Goal: Task Accomplishment & Management: Manage account settings

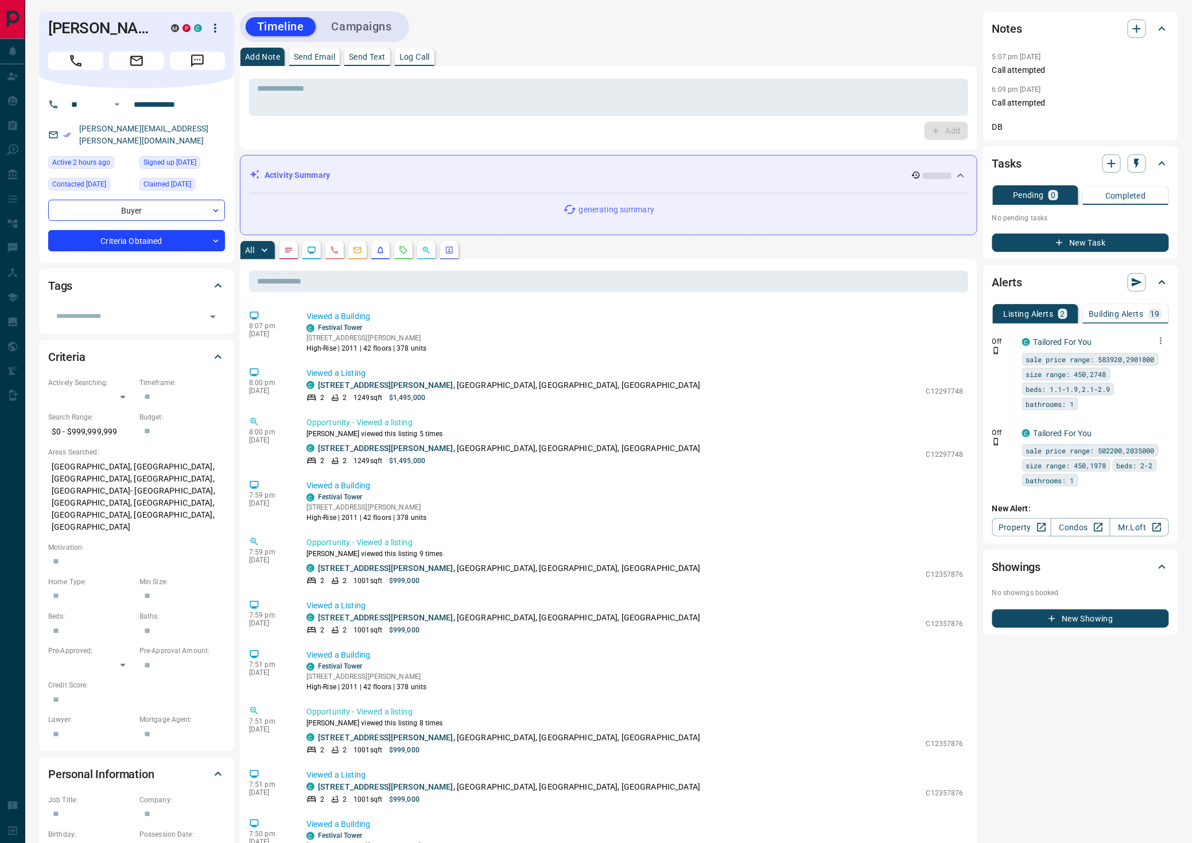
click at [1158, 339] on icon "button" at bounding box center [1161, 341] width 10 height 10
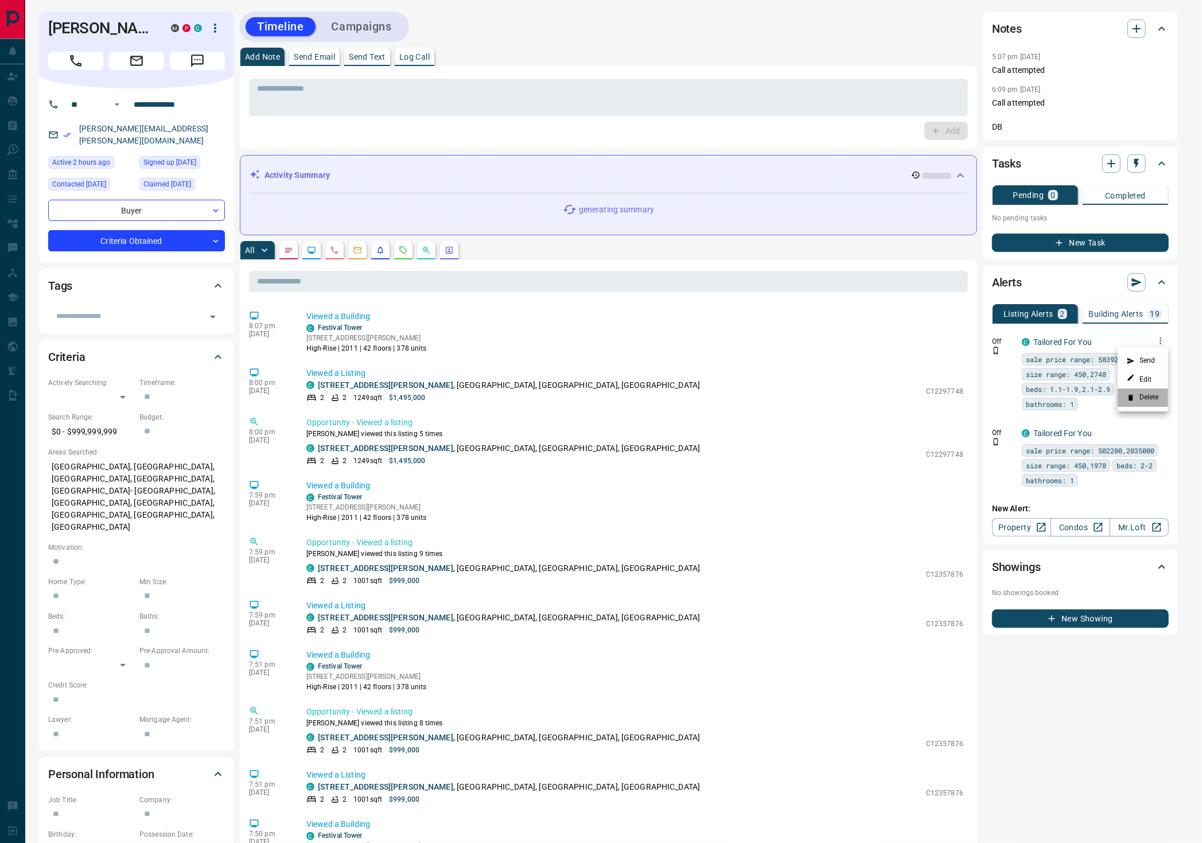
click at [1147, 399] on li "Delete" at bounding box center [1143, 398] width 51 height 18
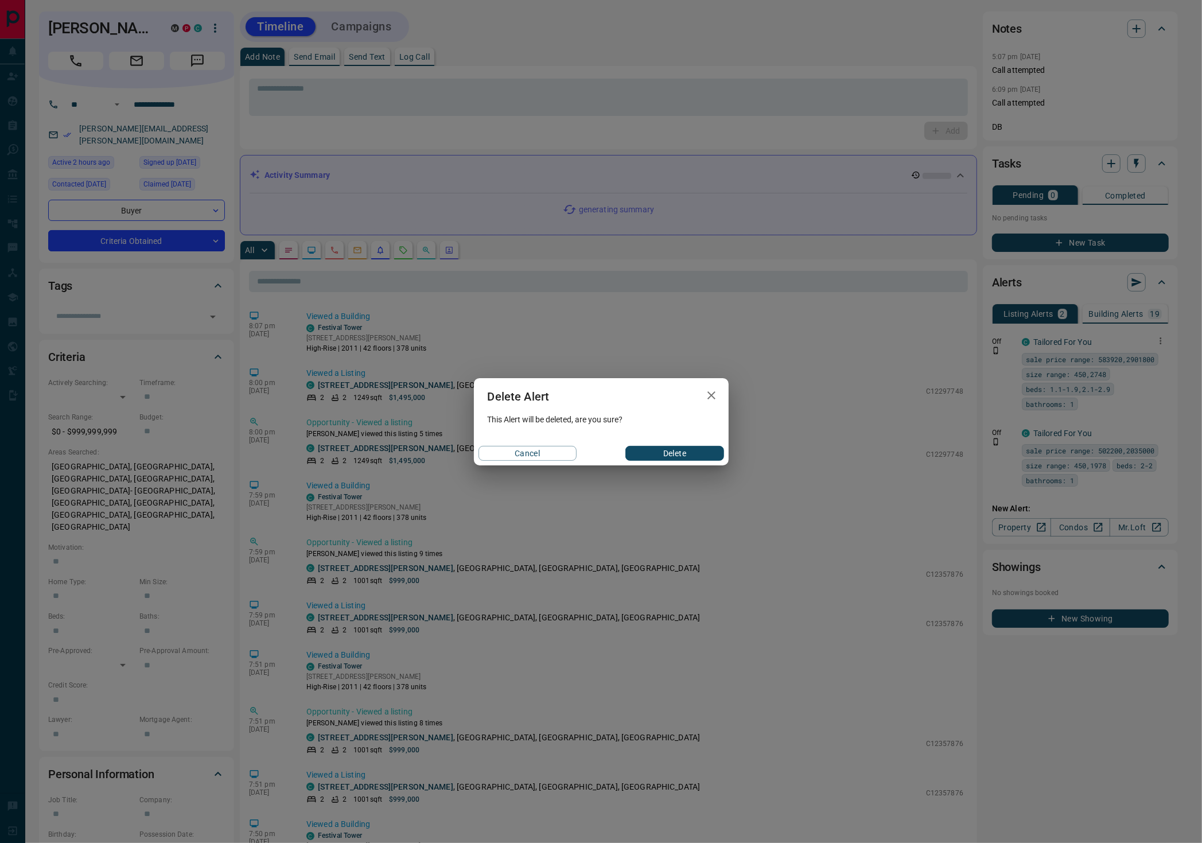
click at [703, 453] on button "Delete" at bounding box center [675, 453] width 98 height 15
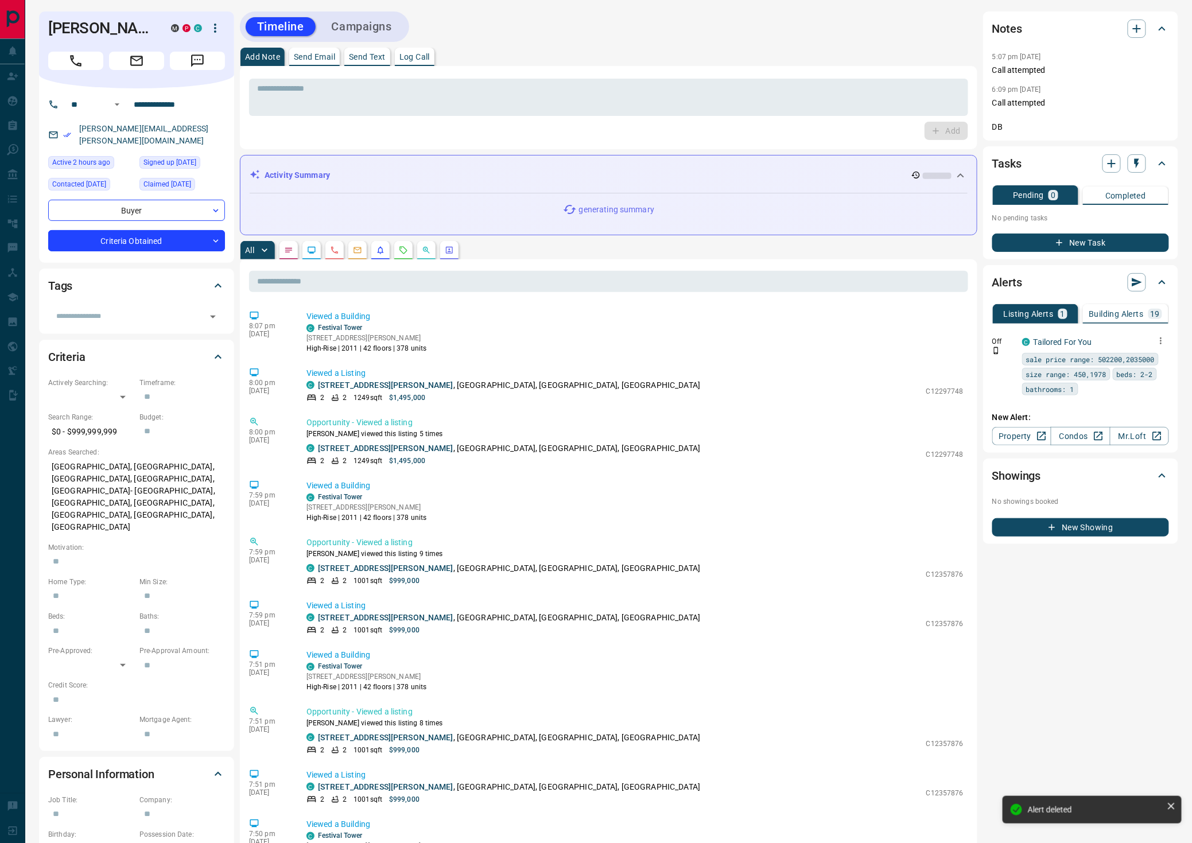
click at [1156, 343] on icon "button" at bounding box center [1161, 341] width 10 height 10
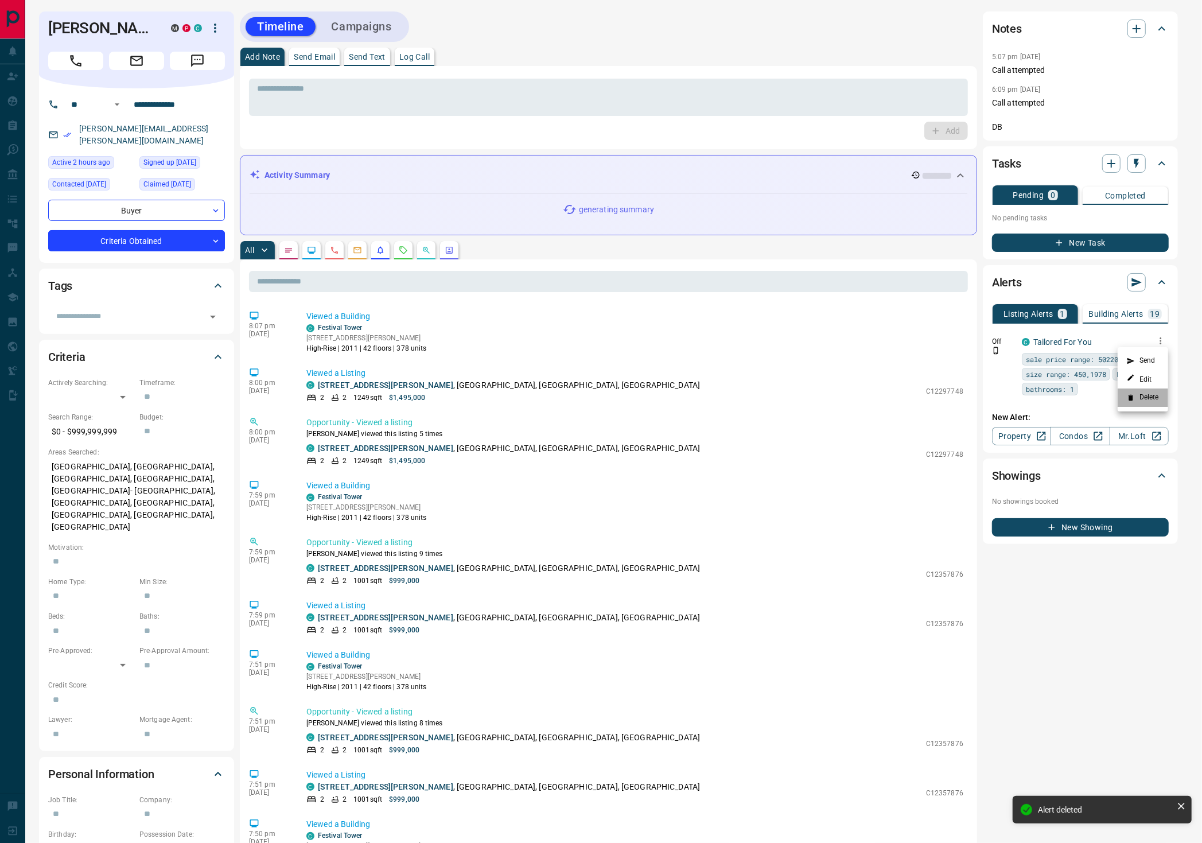
click at [1144, 399] on li "Delete" at bounding box center [1143, 398] width 51 height 18
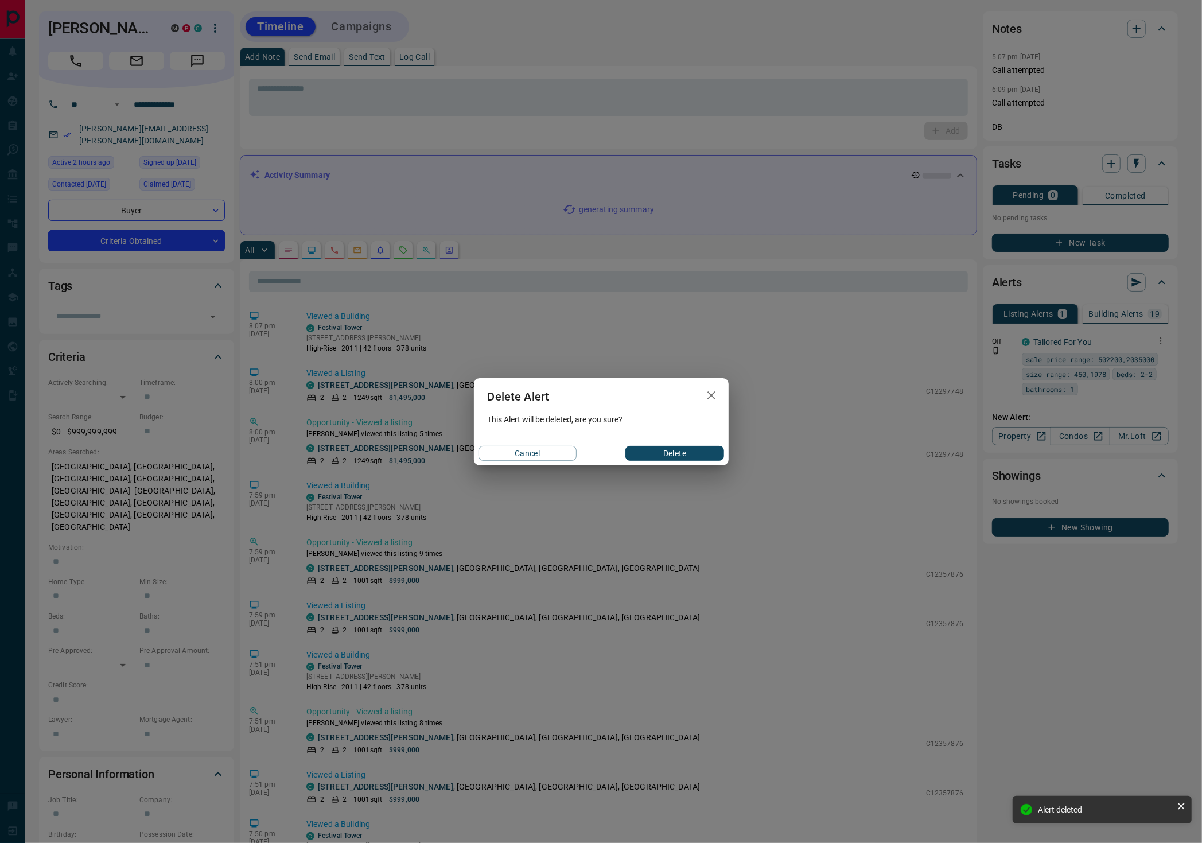
drag, startPoint x: 665, startPoint y: 448, endPoint x: 589, endPoint y: 438, distance: 75.8
click at [665, 449] on button "Delete" at bounding box center [675, 453] width 98 height 15
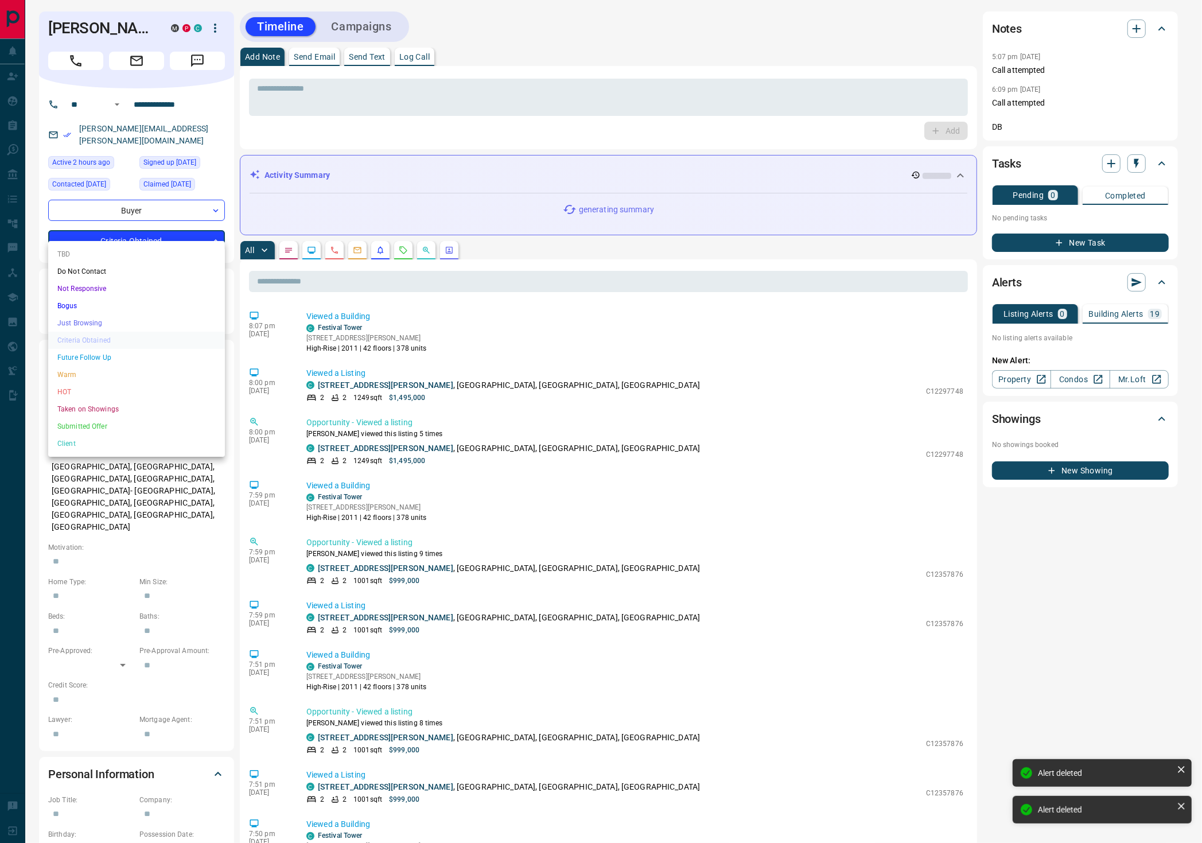
click at [153, 228] on body "**********" at bounding box center [601, 624] width 1202 height 1249
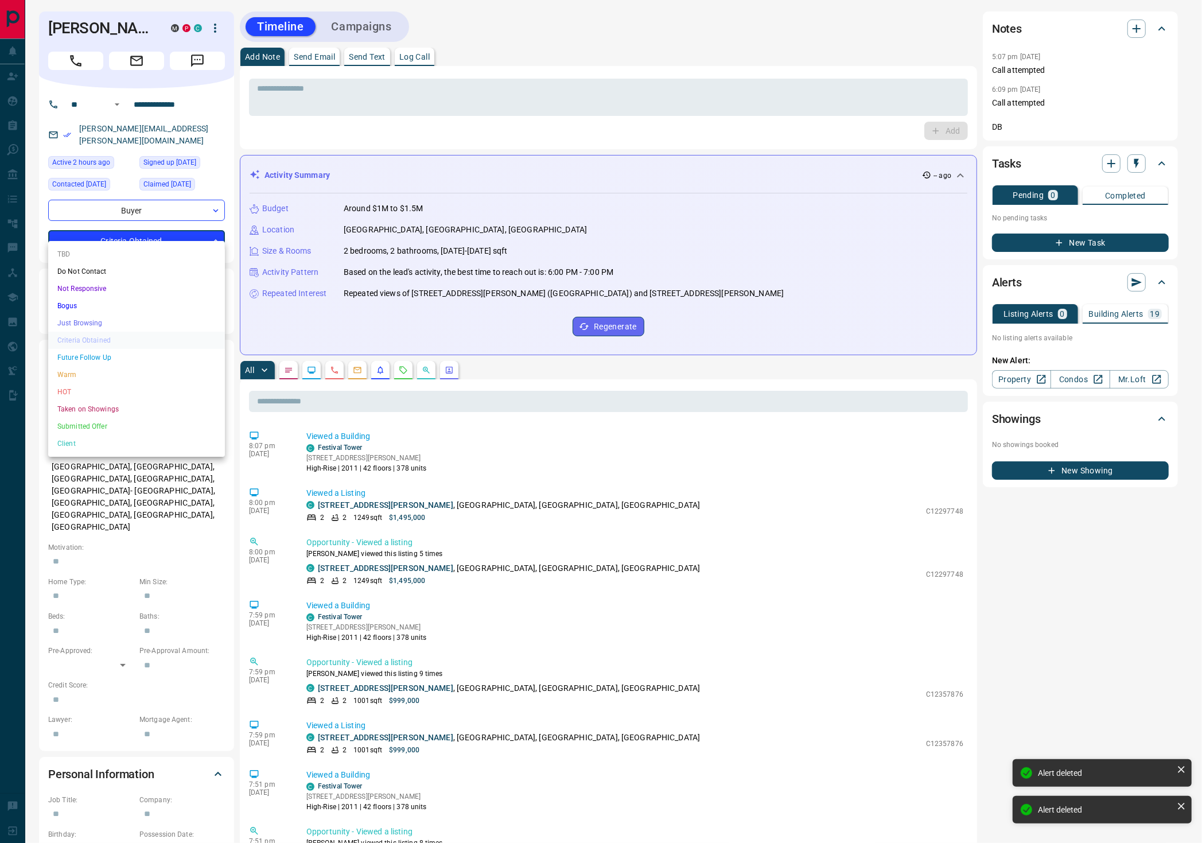
click at [92, 389] on li "HOT" at bounding box center [136, 391] width 177 height 17
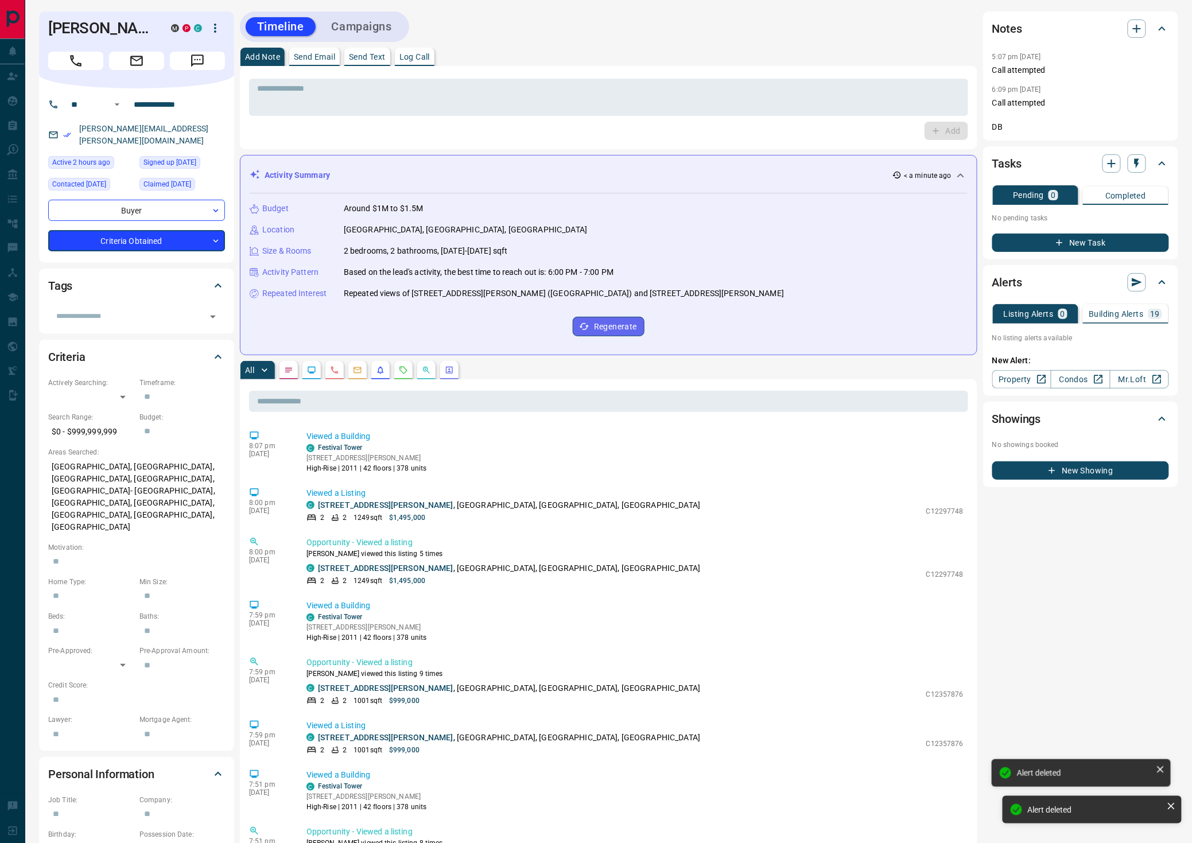
click at [418, 55] on p "Log Call" at bounding box center [414, 57] width 30 height 8
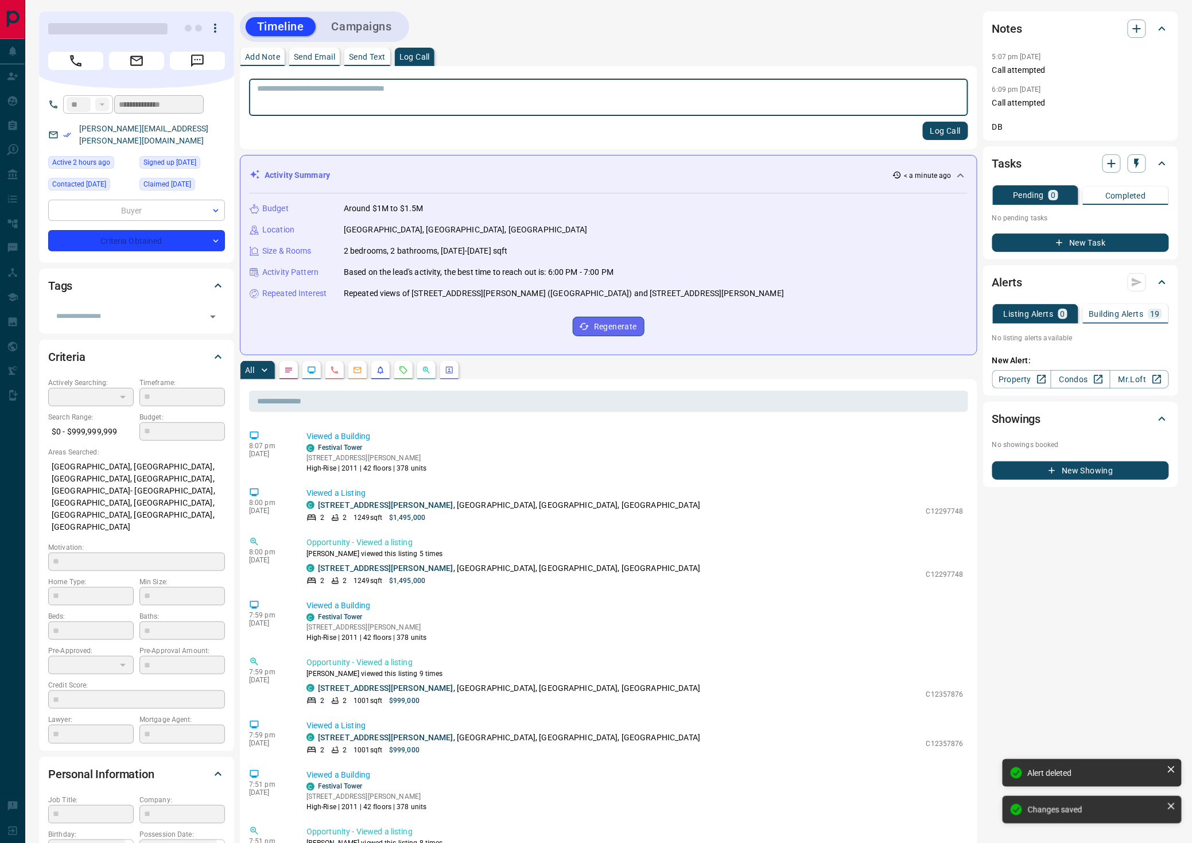
type input "*"
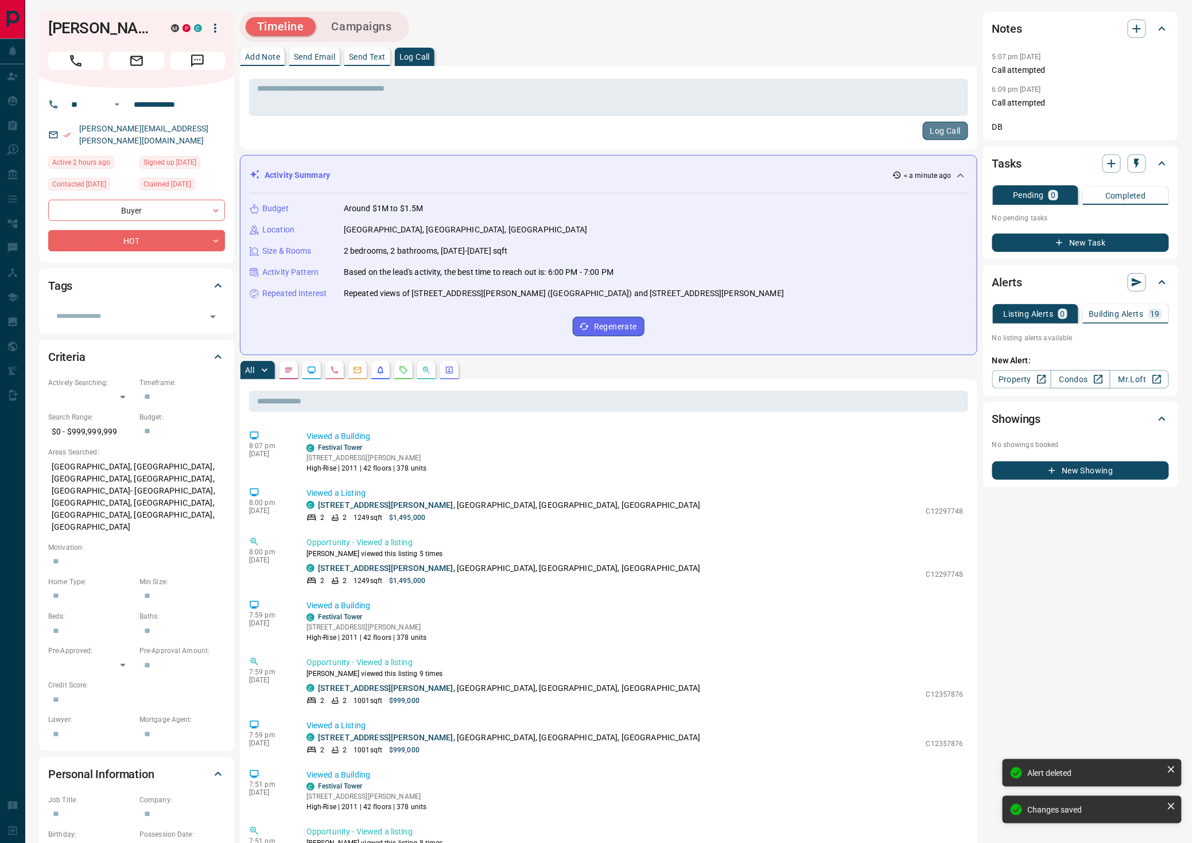
click at [945, 130] on button "Log Call" at bounding box center [945, 131] width 45 height 18
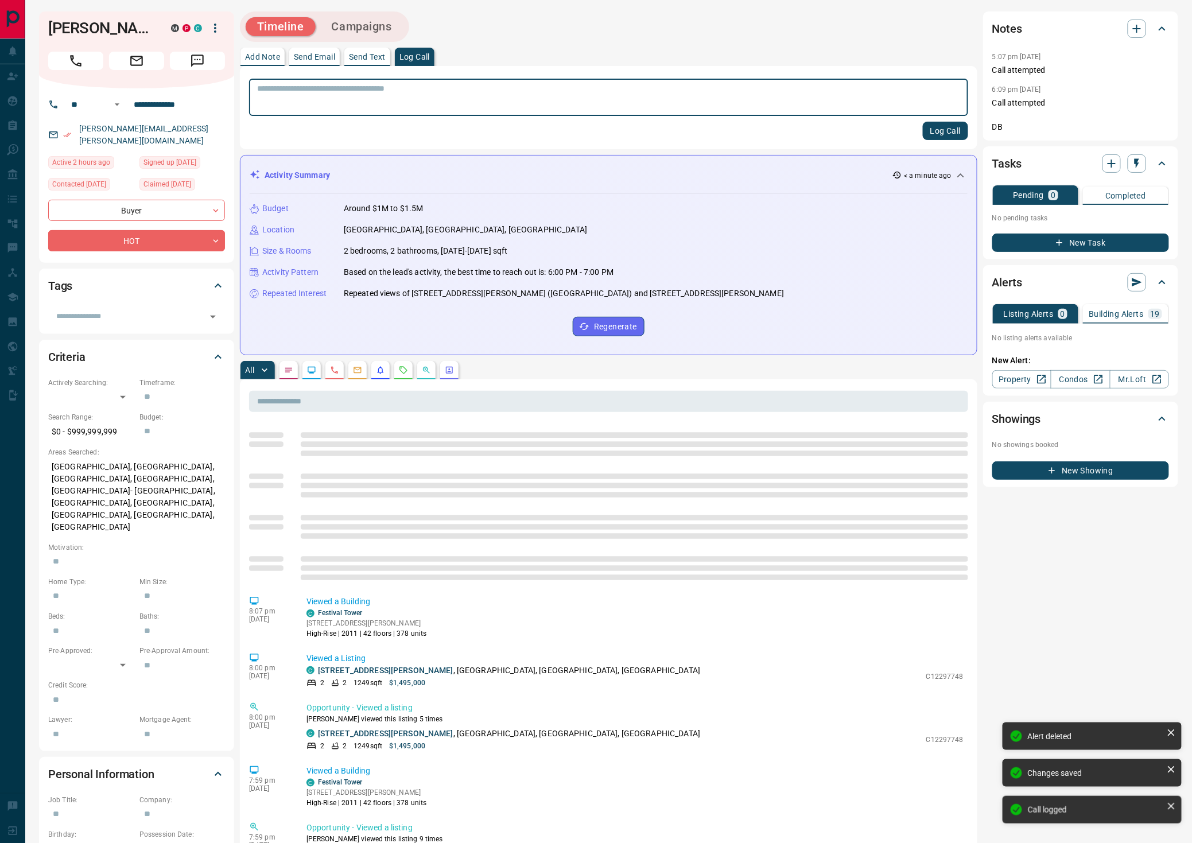
click at [406, 372] on body "**********" at bounding box center [596, 684] width 1192 height 1368
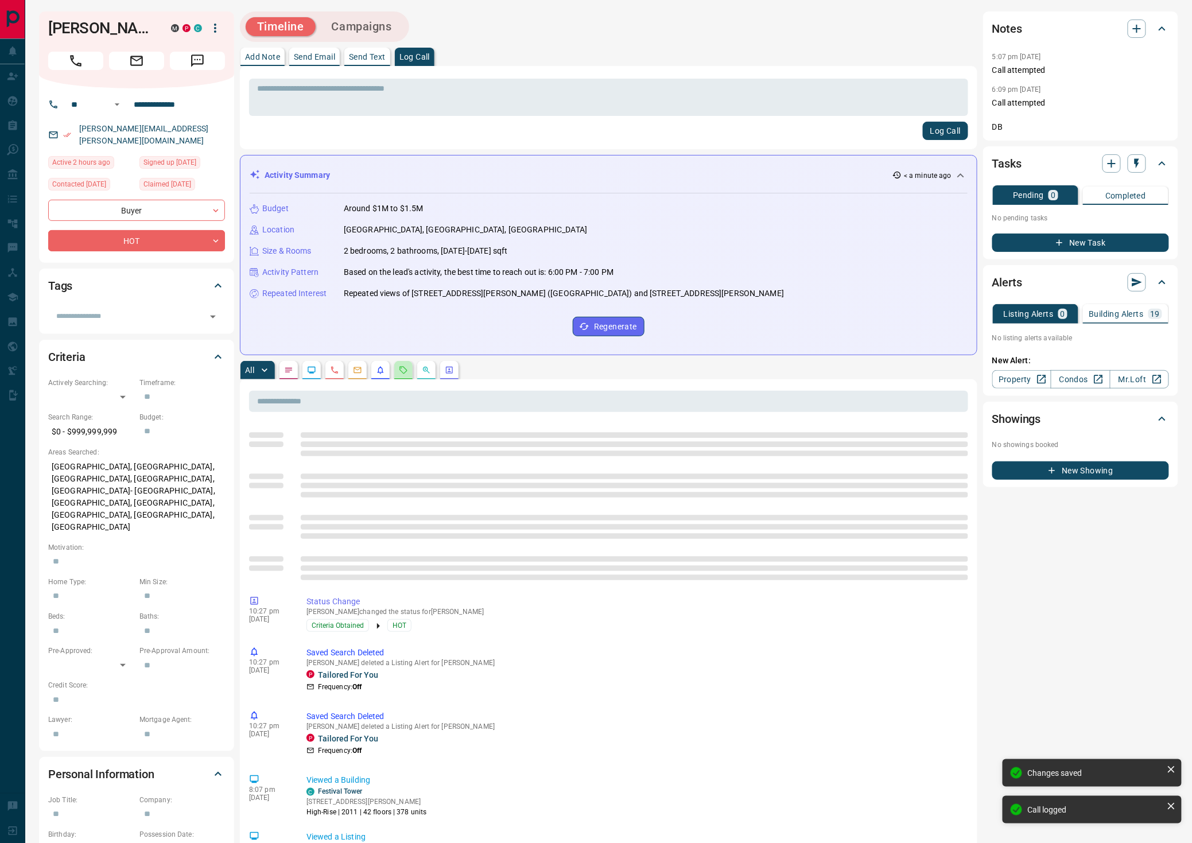
click at [403, 372] on button "button" at bounding box center [403, 370] width 18 height 18
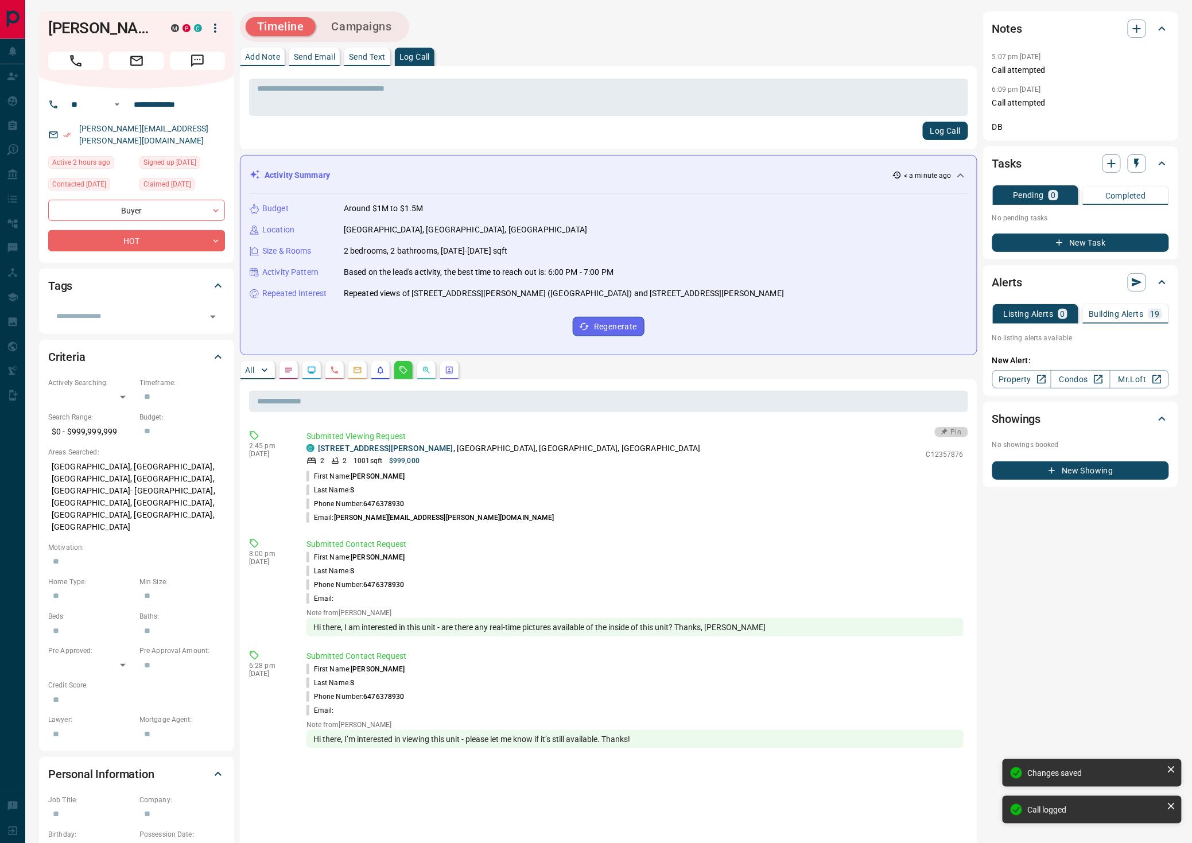
click at [952, 427] on button "Pin" at bounding box center [951, 432] width 33 height 10
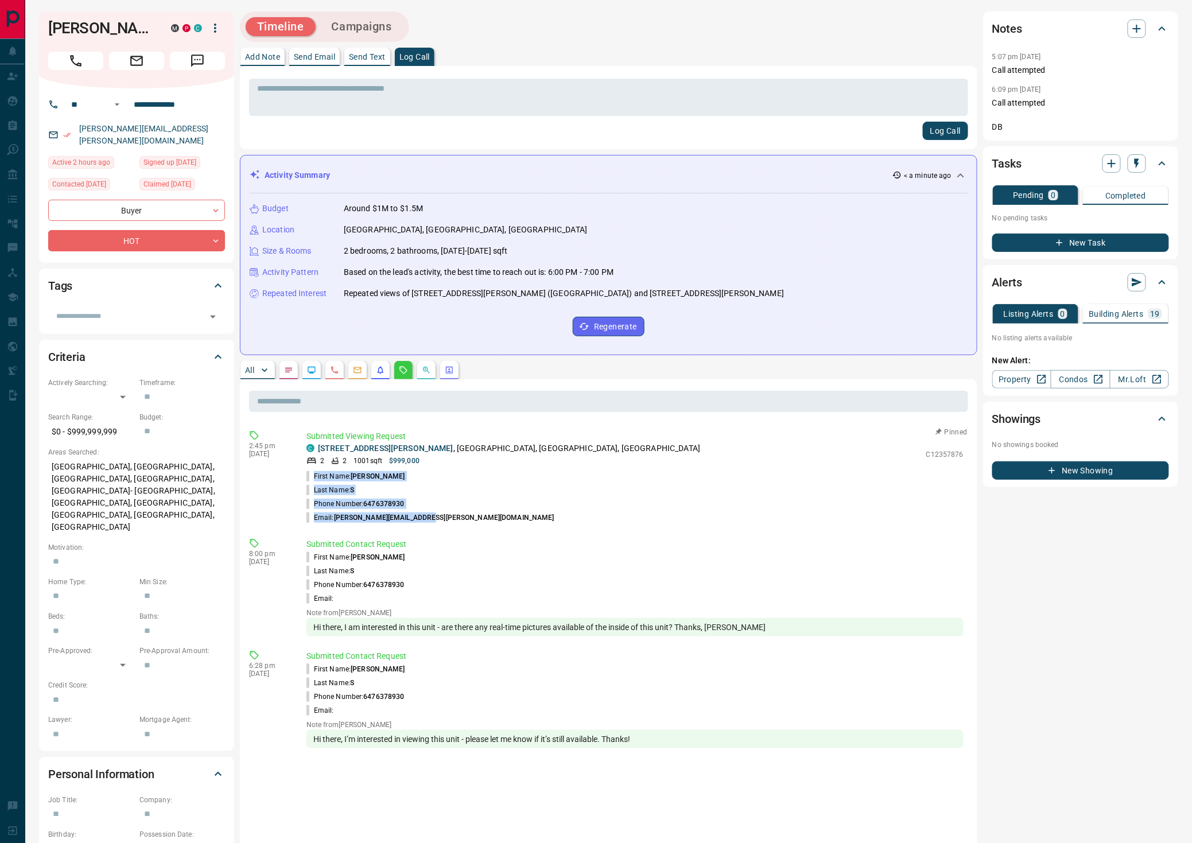
drag, startPoint x: 444, startPoint y: 515, endPoint x: 308, endPoint y: 475, distance: 141.8
click at [308, 475] on ul "First Name: [PERSON_NAME] Last Name: S Phone Number: [PHONE_NUMBER] Email: [PER…" at bounding box center [634, 496] width 657 height 55
copy ul "First Name: [PERSON_NAME] Last Name: S Phone Number: [PHONE_NUMBER] Email: [PER…"
click at [1134, 26] on icon "button" at bounding box center [1137, 29] width 14 height 14
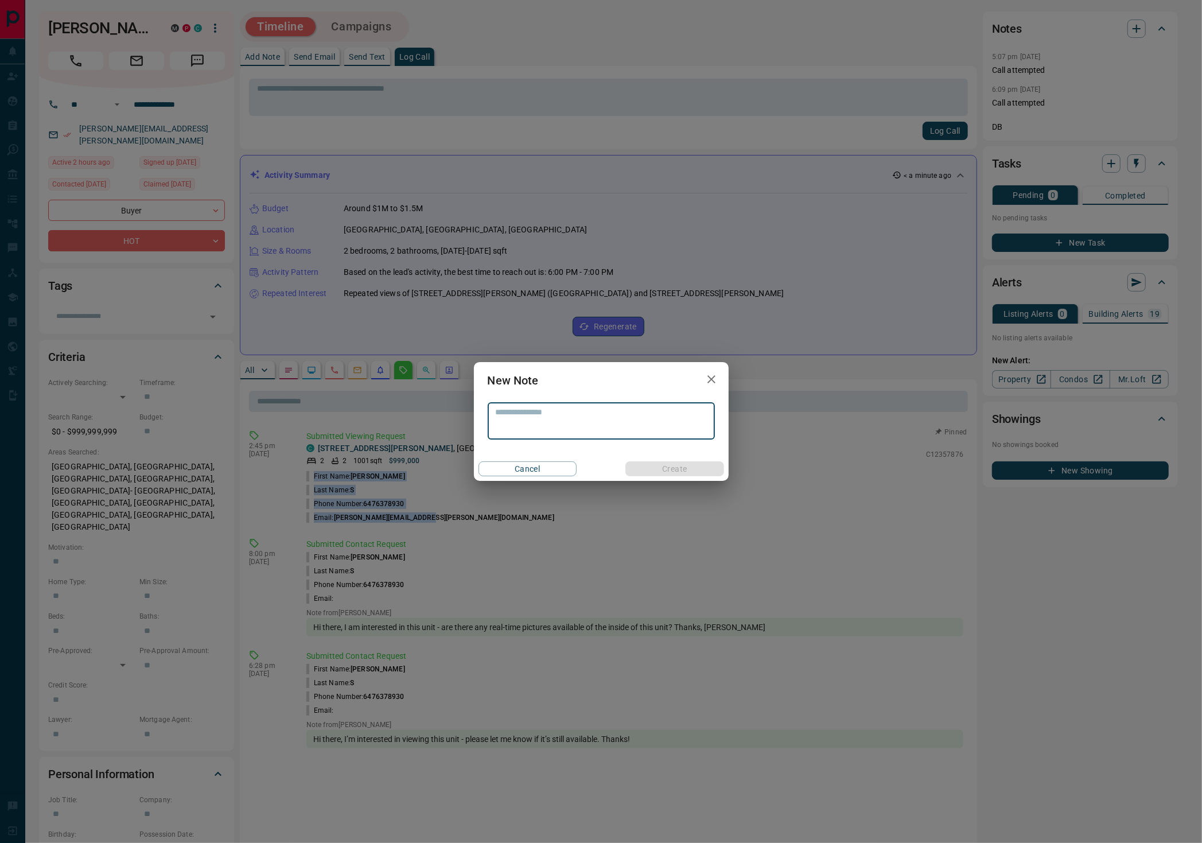
click at [529, 422] on textarea at bounding box center [601, 421] width 211 height 28
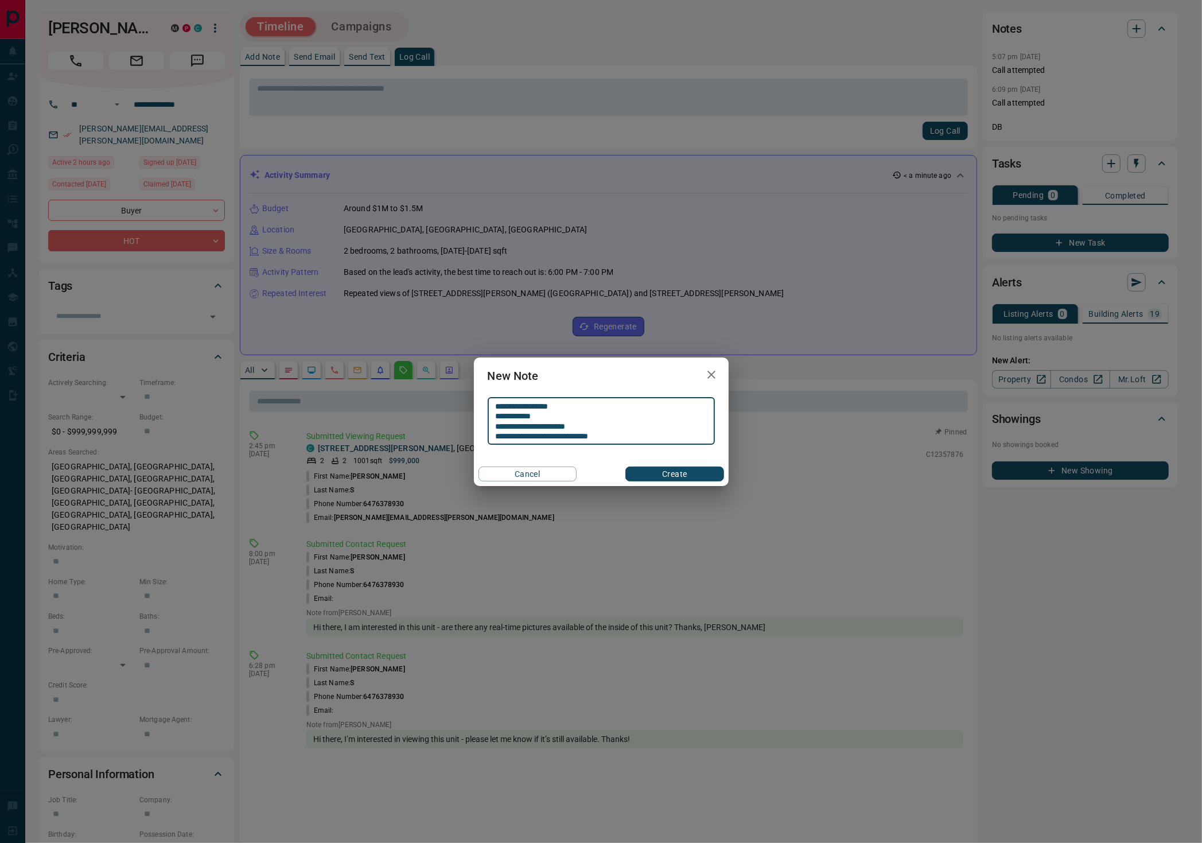
type textarea "**********"
click at [651, 469] on button "Create" at bounding box center [675, 474] width 98 height 15
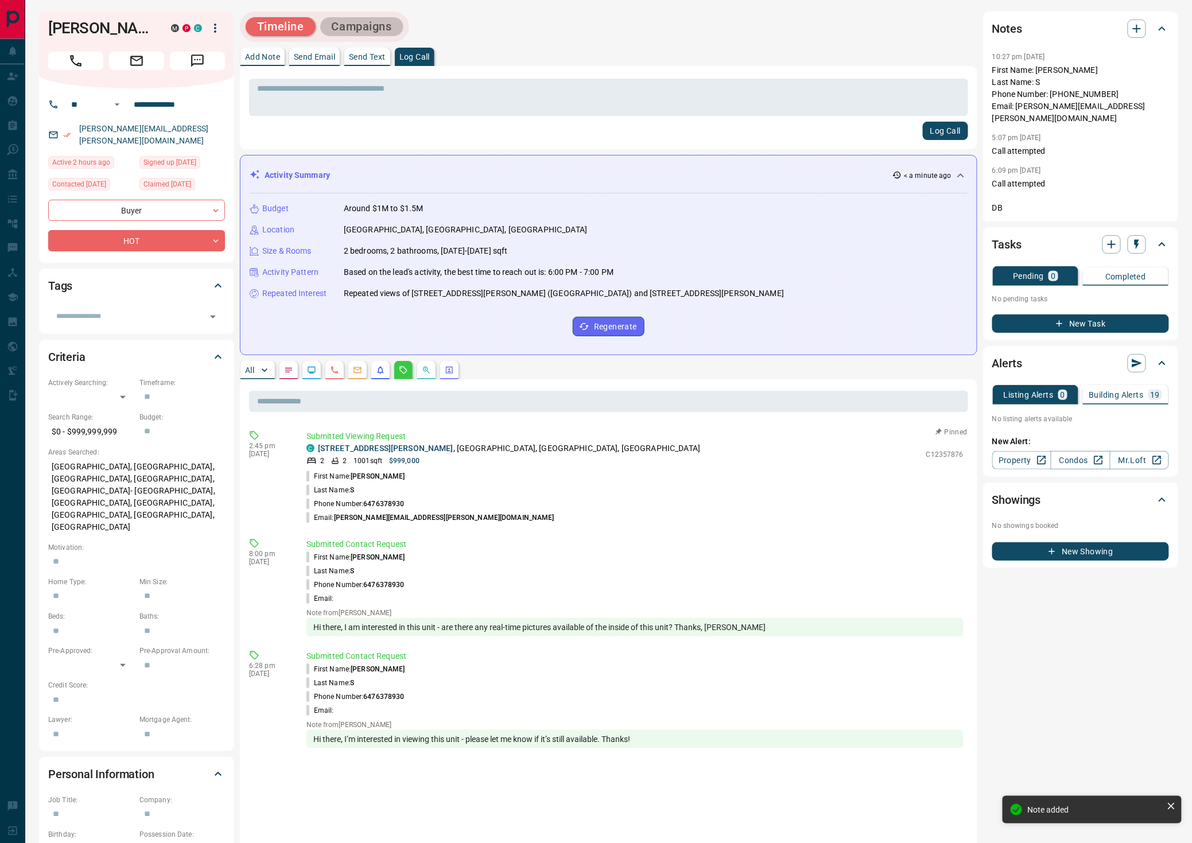
click at [342, 22] on button "Campaigns" at bounding box center [361, 26] width 83 height 19
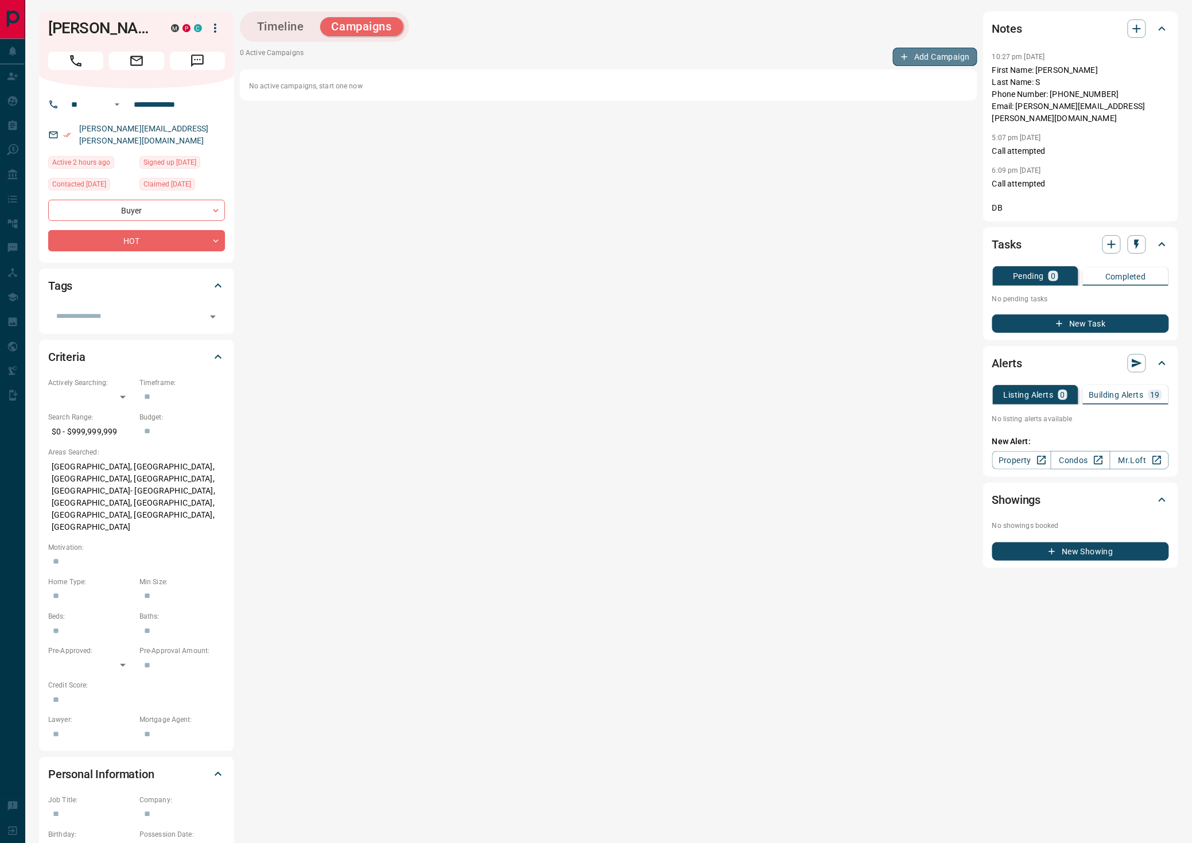
click at [928, 51] on button "Add Campaign" at bounding box center [935, 57] width 84 height 18
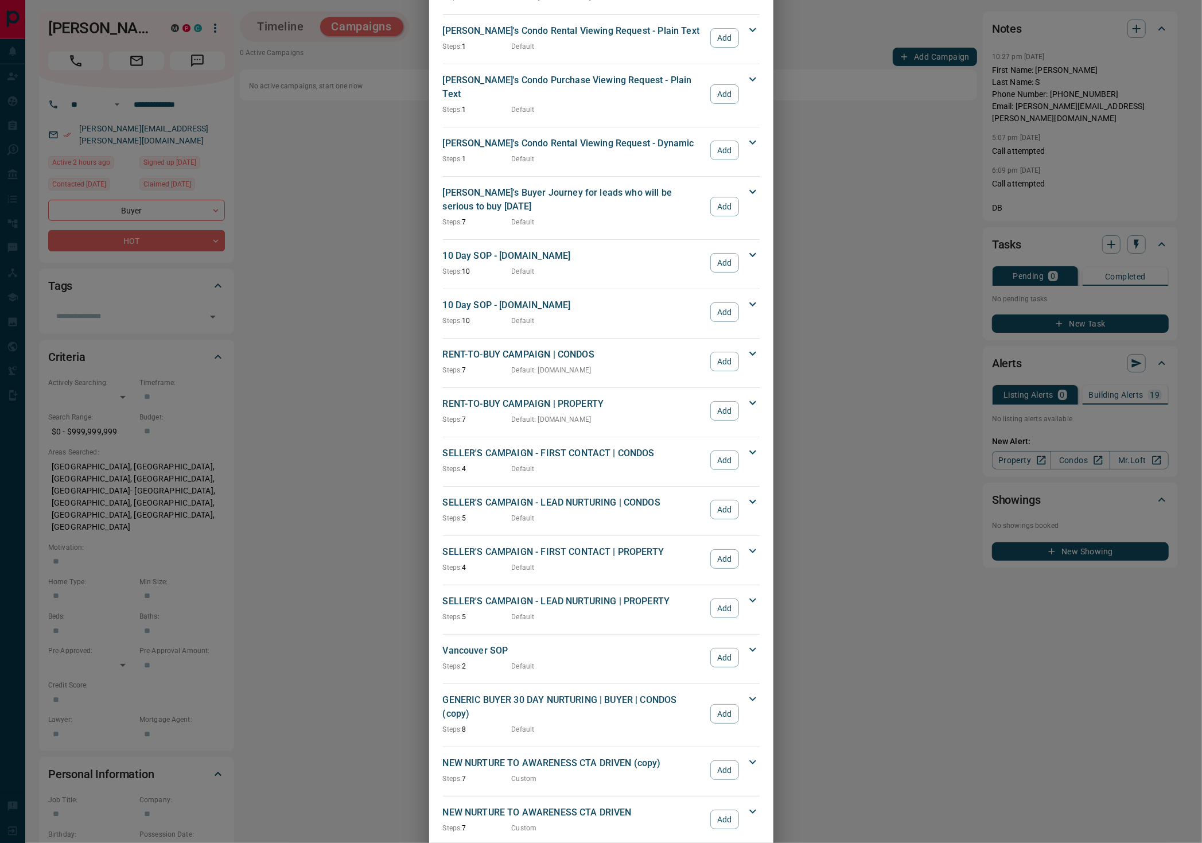
scroll to position [1085, 0]
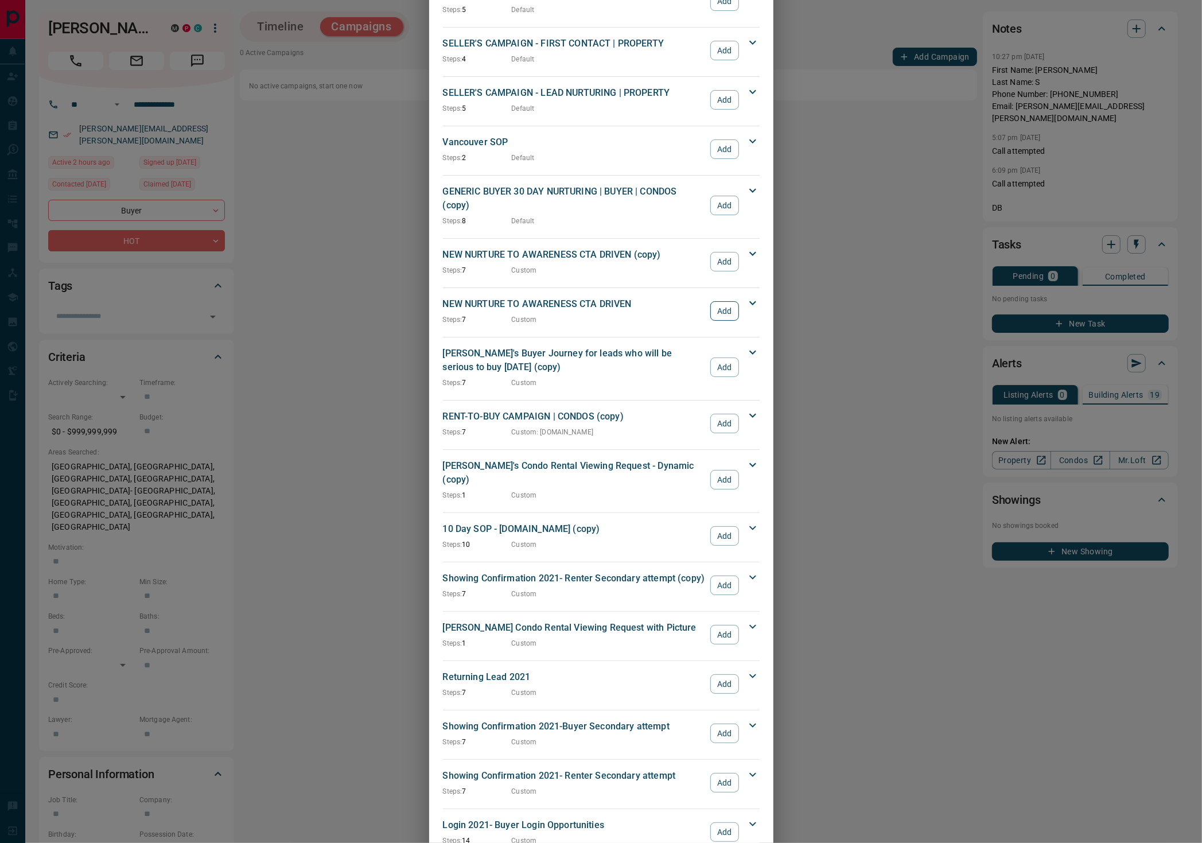
click at [716, 301] on button "Add" at bounding box center [725, 311] width 28 height 20
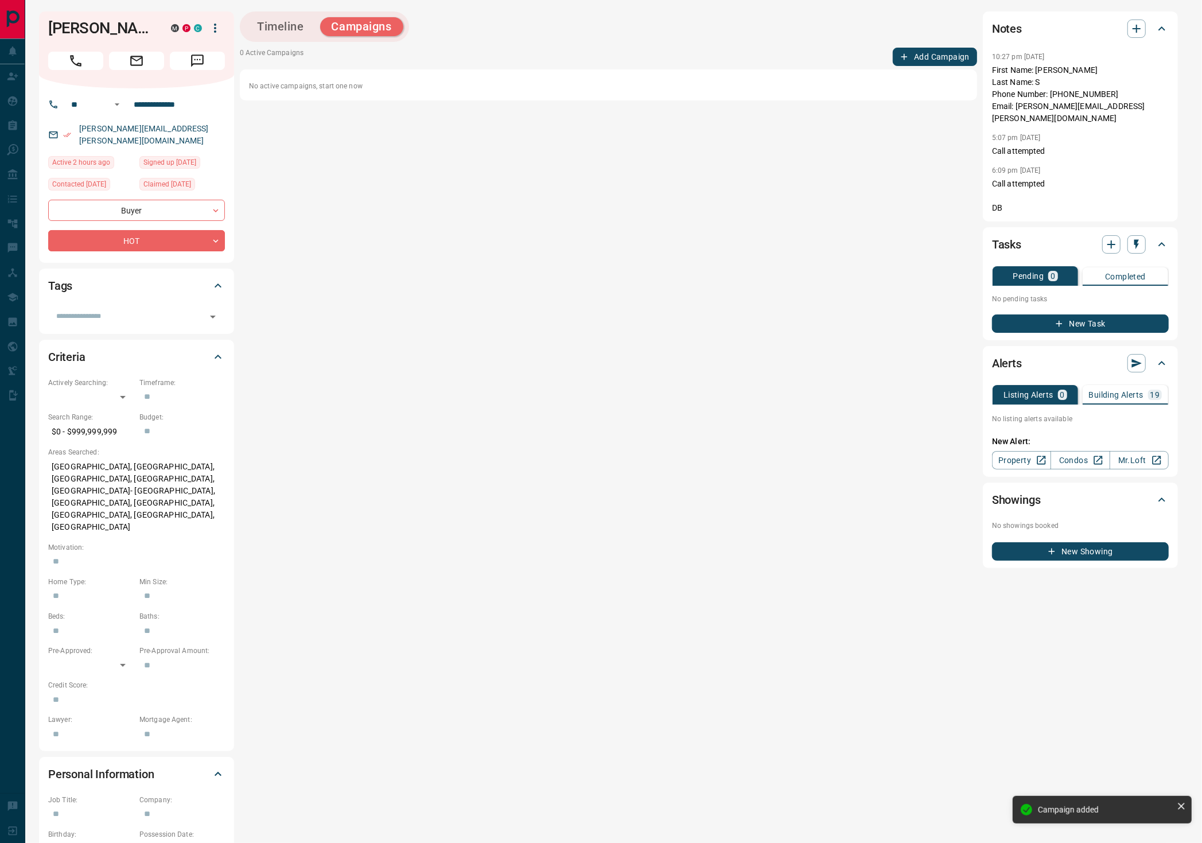
click at [923, 56] on div "Add Campaign GENERIC BUYER 30 DAY NURTURING | BUYER | CONDOS Steps: 8 Default A…" at bounding box center [601, 421] width 1202 height 843
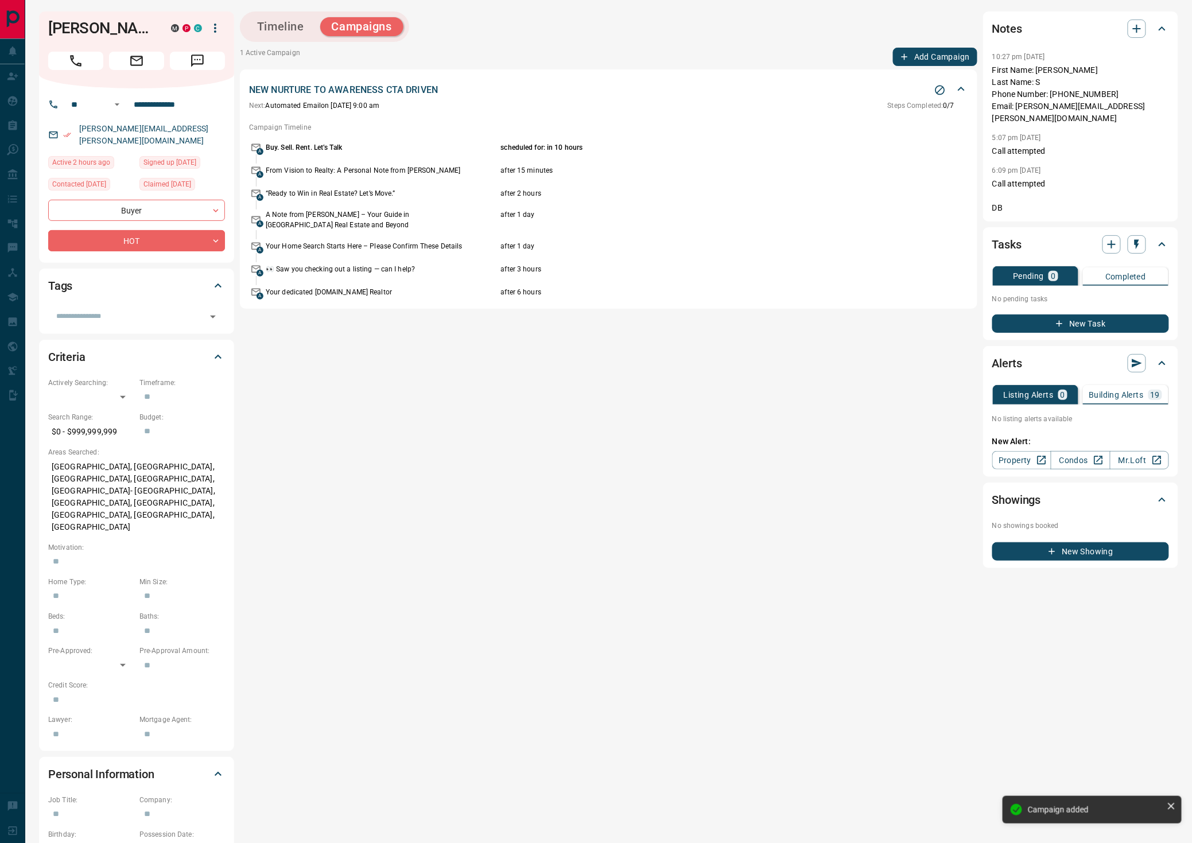
click at [925, 57] on button "Add Campaign" at bounding box center [935, 57] width 84 height 18
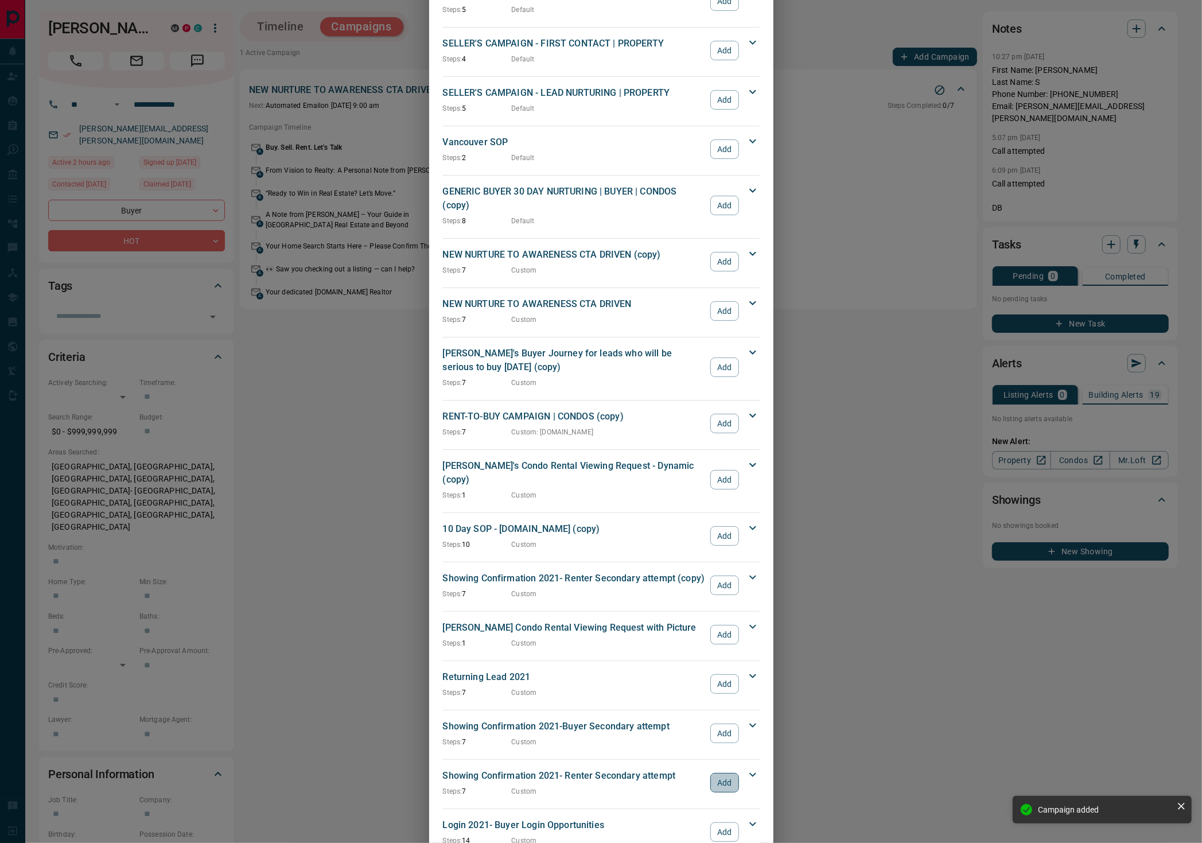
click at [711, 773] on button "Add" at bounding box center [725, 783] width 28 height 20
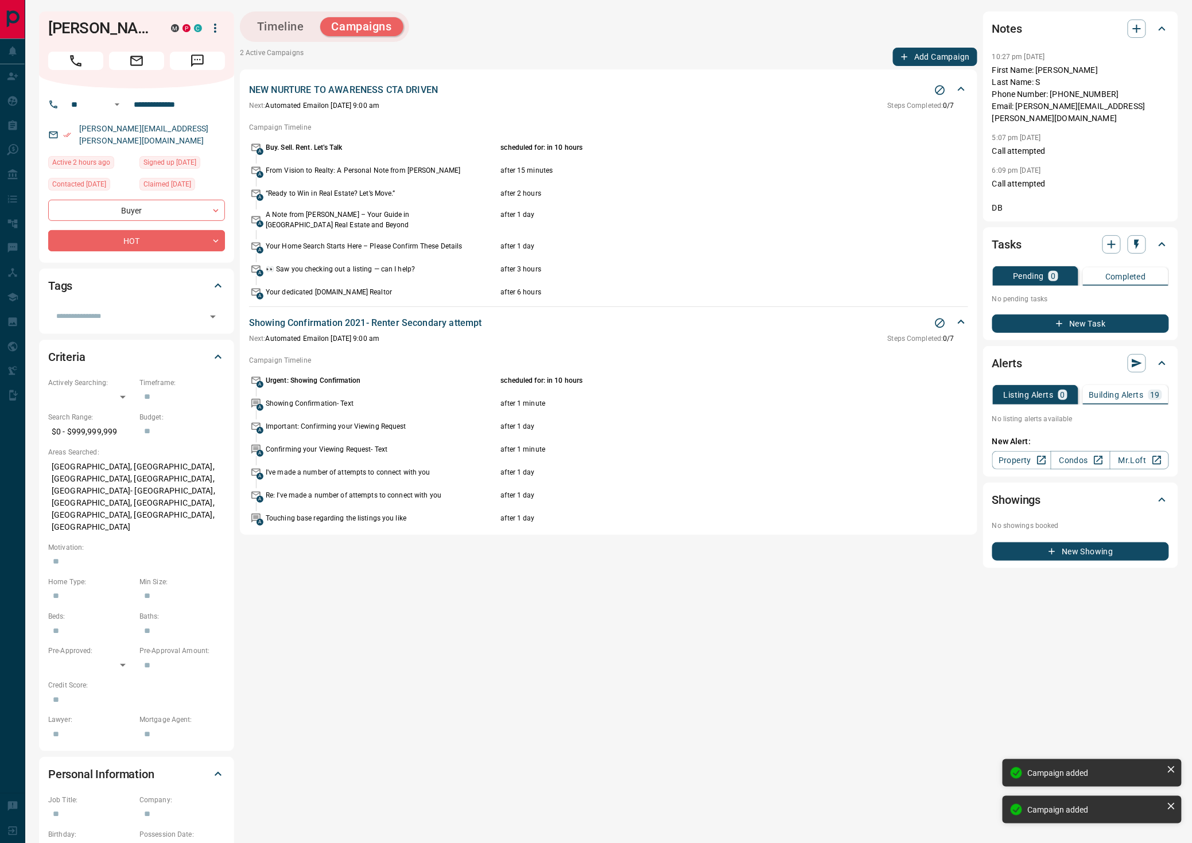
click at [924, 49] on button "Add Campaign" at bounding box center [935, 57] width 84 height 18
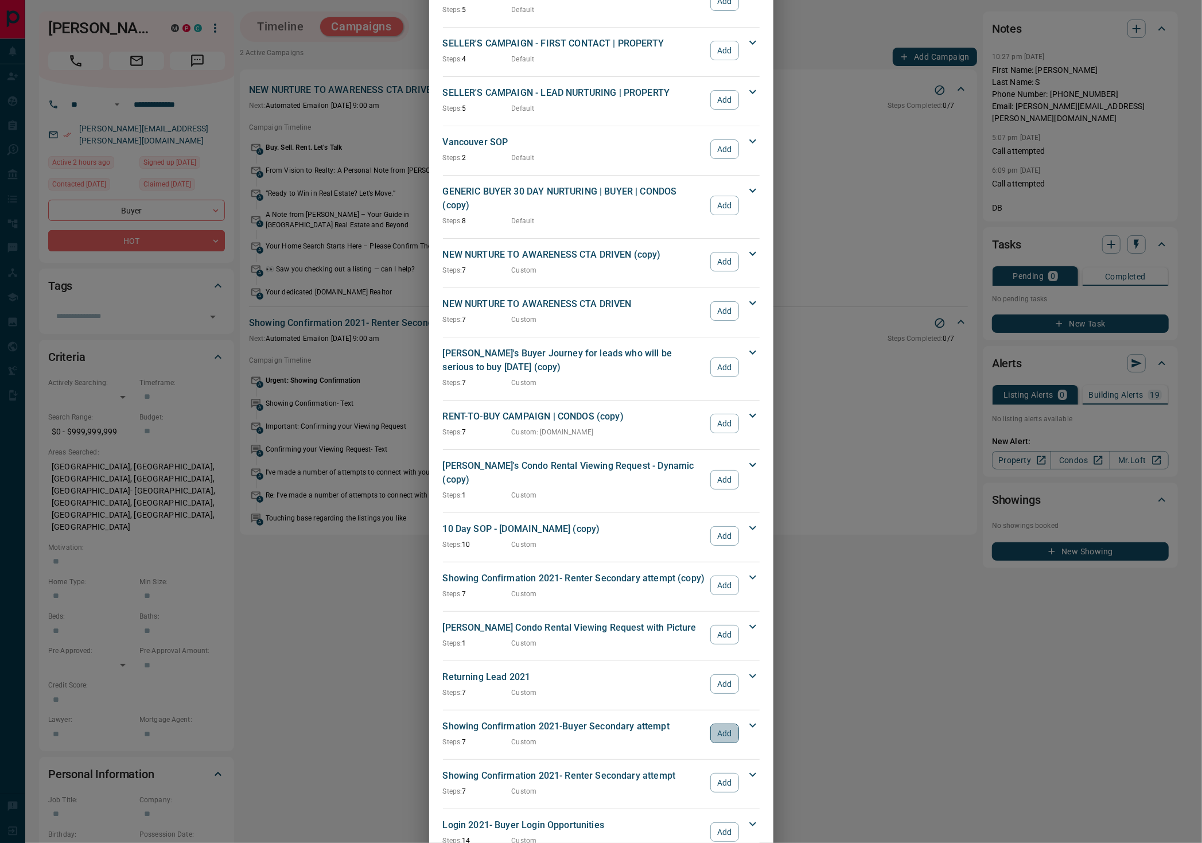
click at [721, 724] on button "Add" at bounding box center [725, 734] width 28 height 20
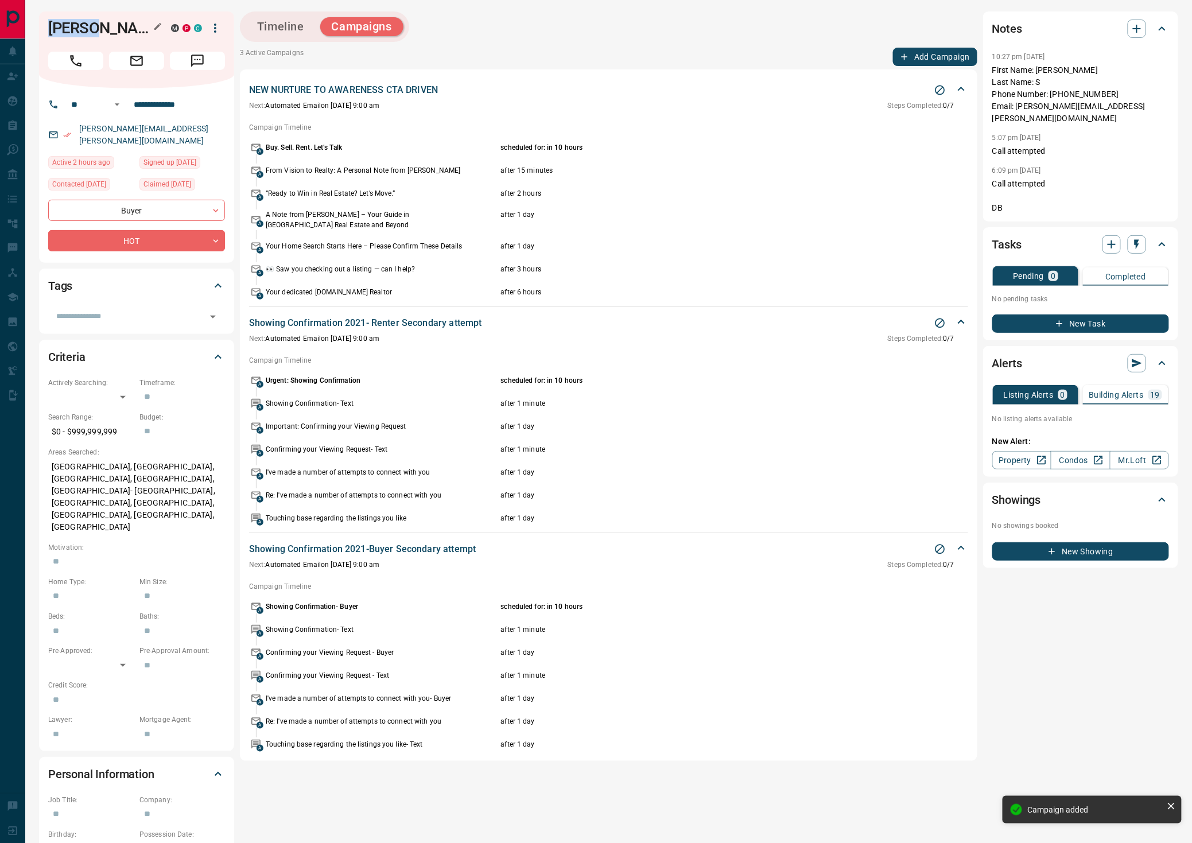
drag, startPoint x: 95, startPoint y: 32, endPoint x: 48, endPoint y: 29, distance: 47.2
click at [48, 29] on h1 "[PERSON_NAME]" at bounding box center [101, 28] width 106 height 18
copy h1 "[PERSON_NAME]"
